Goal: Task Accomplishment & Management: Use online tool/utility

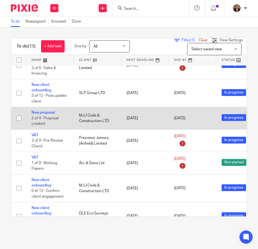
scroll to position [163, 0]
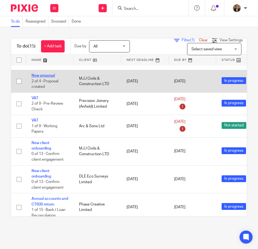
click at [48, 75] on link "New proposal" at bounding box center [43, 76] width 23 height 4
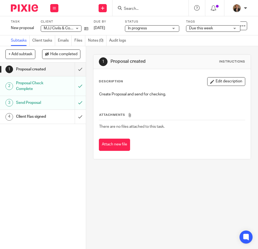
click at [49, 66] on div "Proposal created" at bounding box center [42, 69] width 53 height 8
click at [75, 69] on input "submit" at bounding box center [43, 69] width 86 height 14
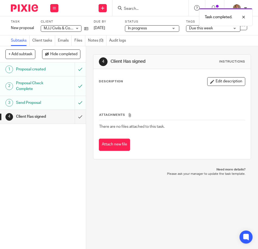
click at [19, 8] on img at bounding box center [24, 7] width 27 height 7
